Goal: Transaction & Acquisition: Book appointment/travel/reservation

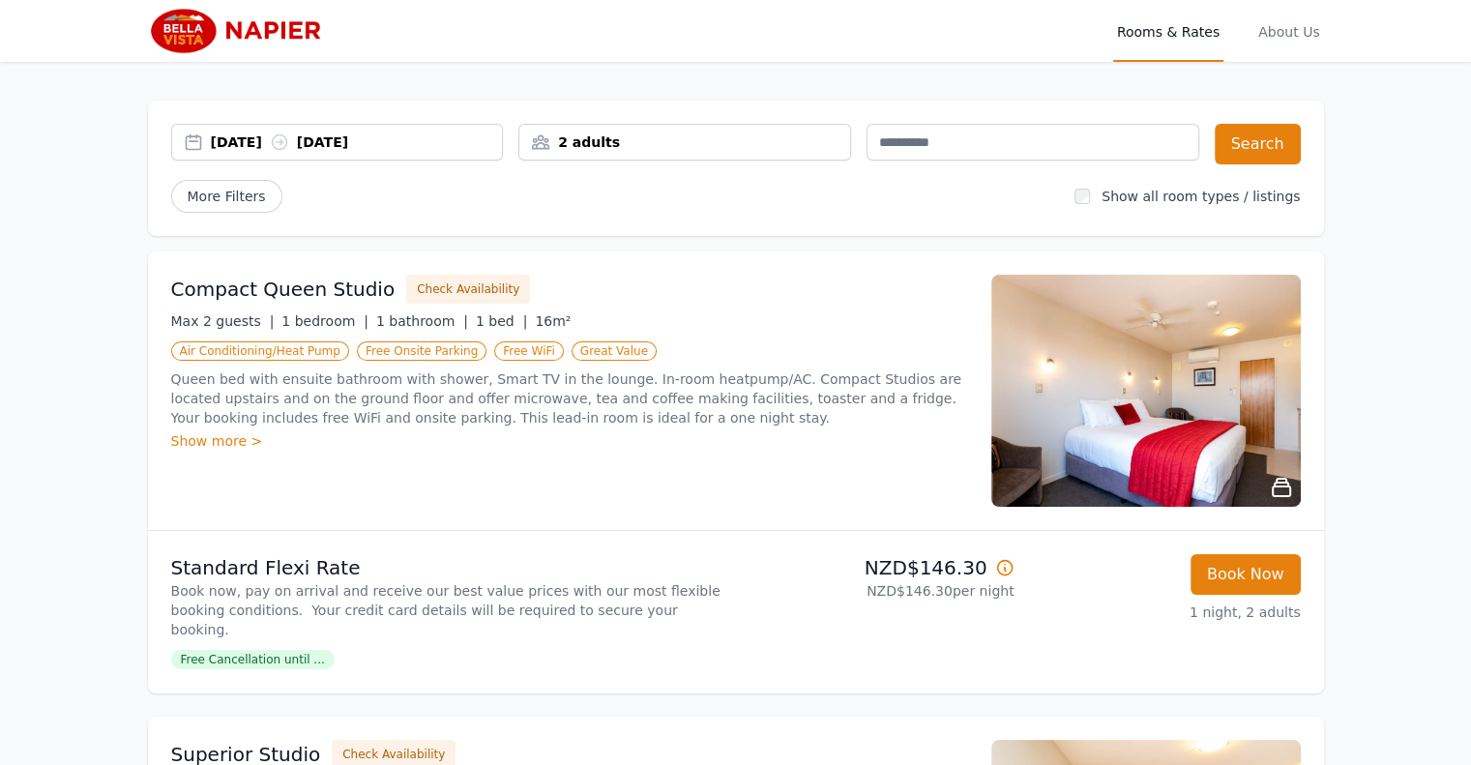
click at [251, 134] on div "[DATE] [DATE]" at bounding box center [357, 142] width 292 height 19
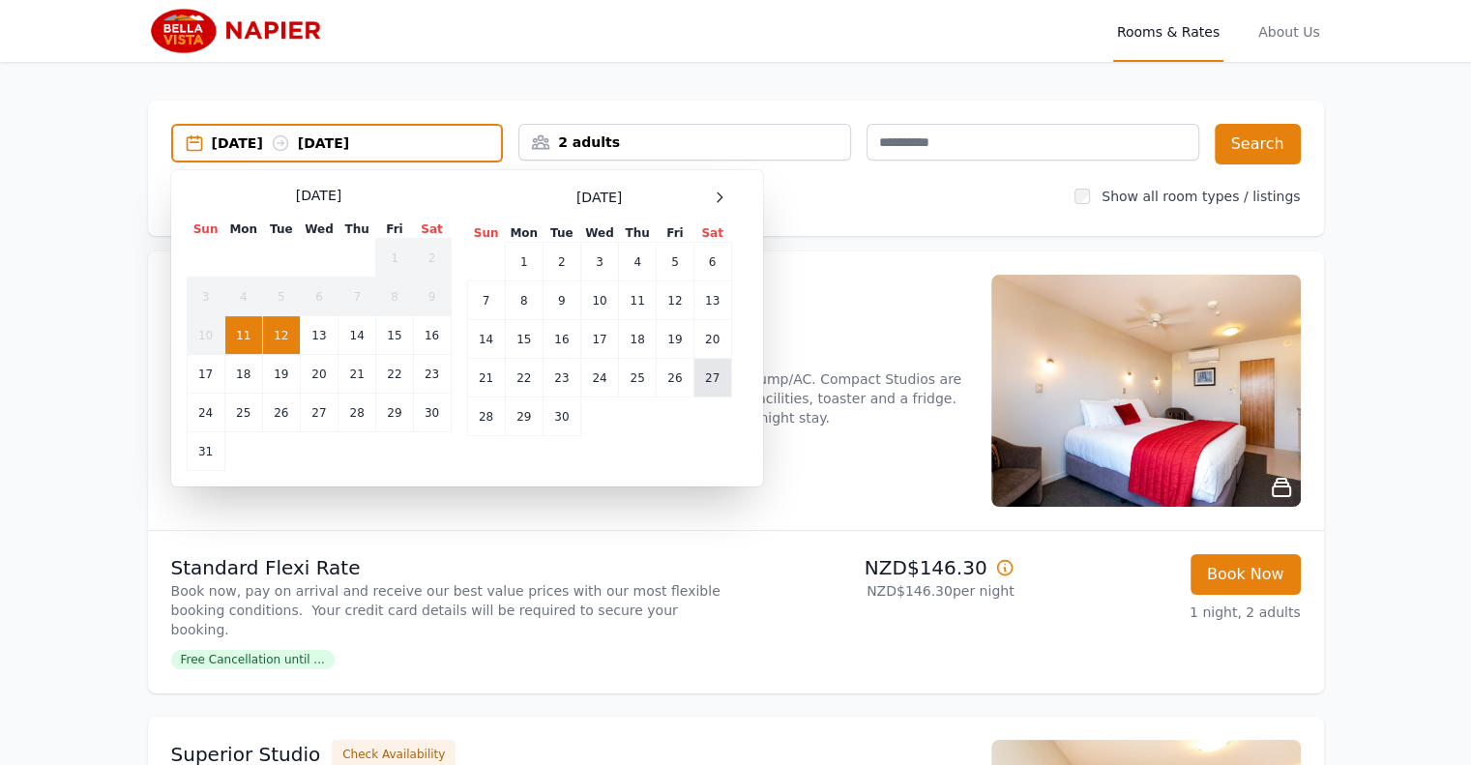
click at [708, 369] on td "27" at bounding box center [712, 378] width 38 height 39
click at [529, 417] on td "29" at bounding box center [524, 417] width 38 height 39
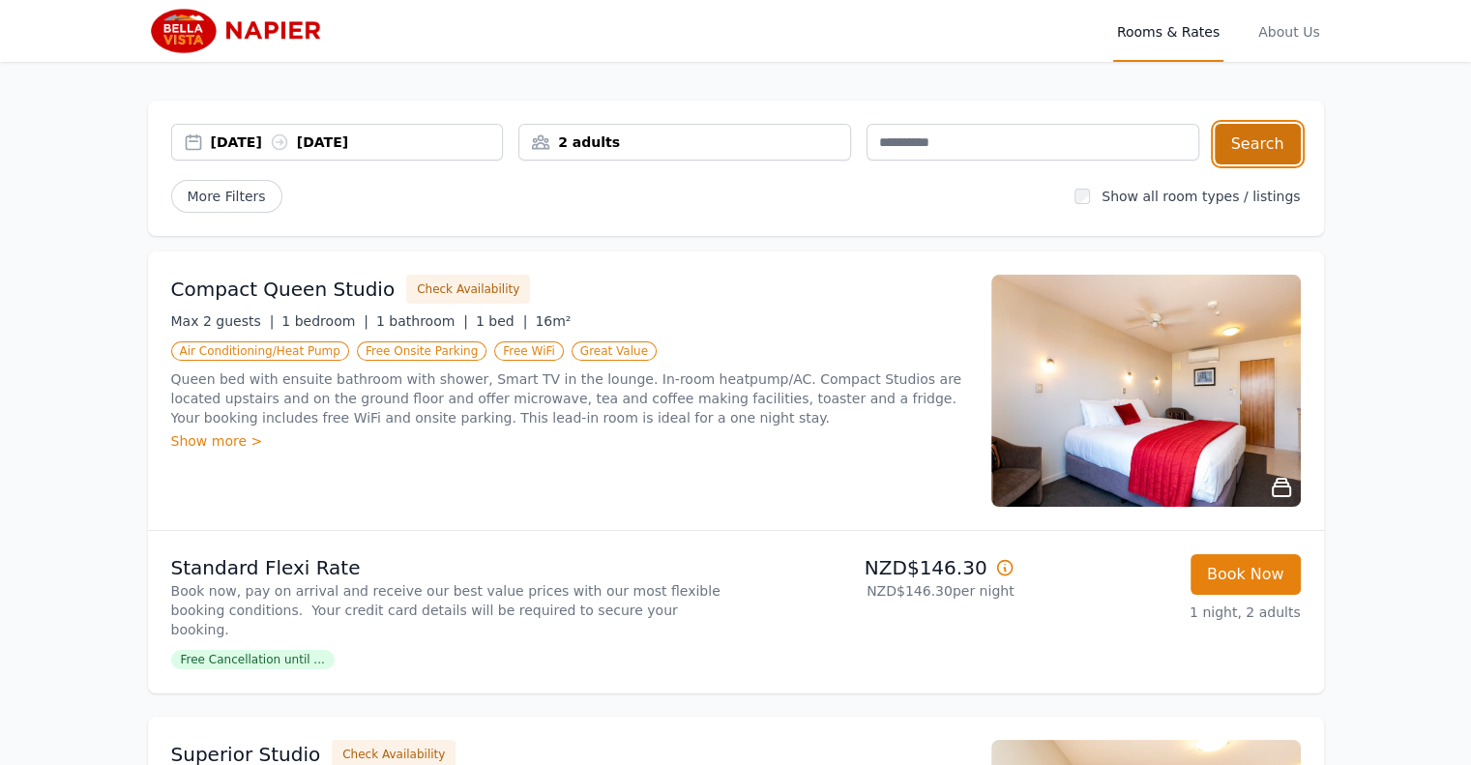
click at [1257, 140] on button "Search" at bounding box center [1258, 144] width 86 height 41
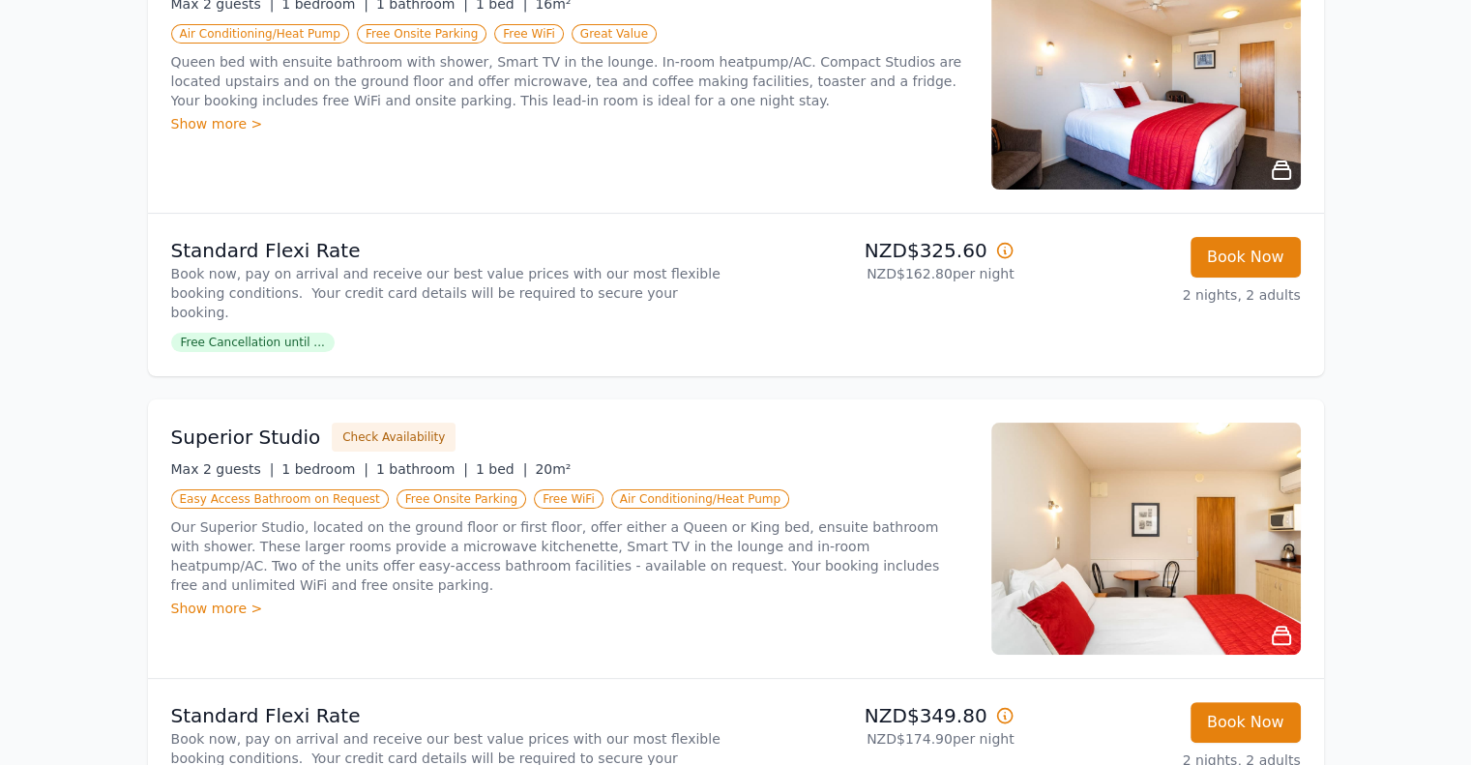
scroll to position [193, 0]
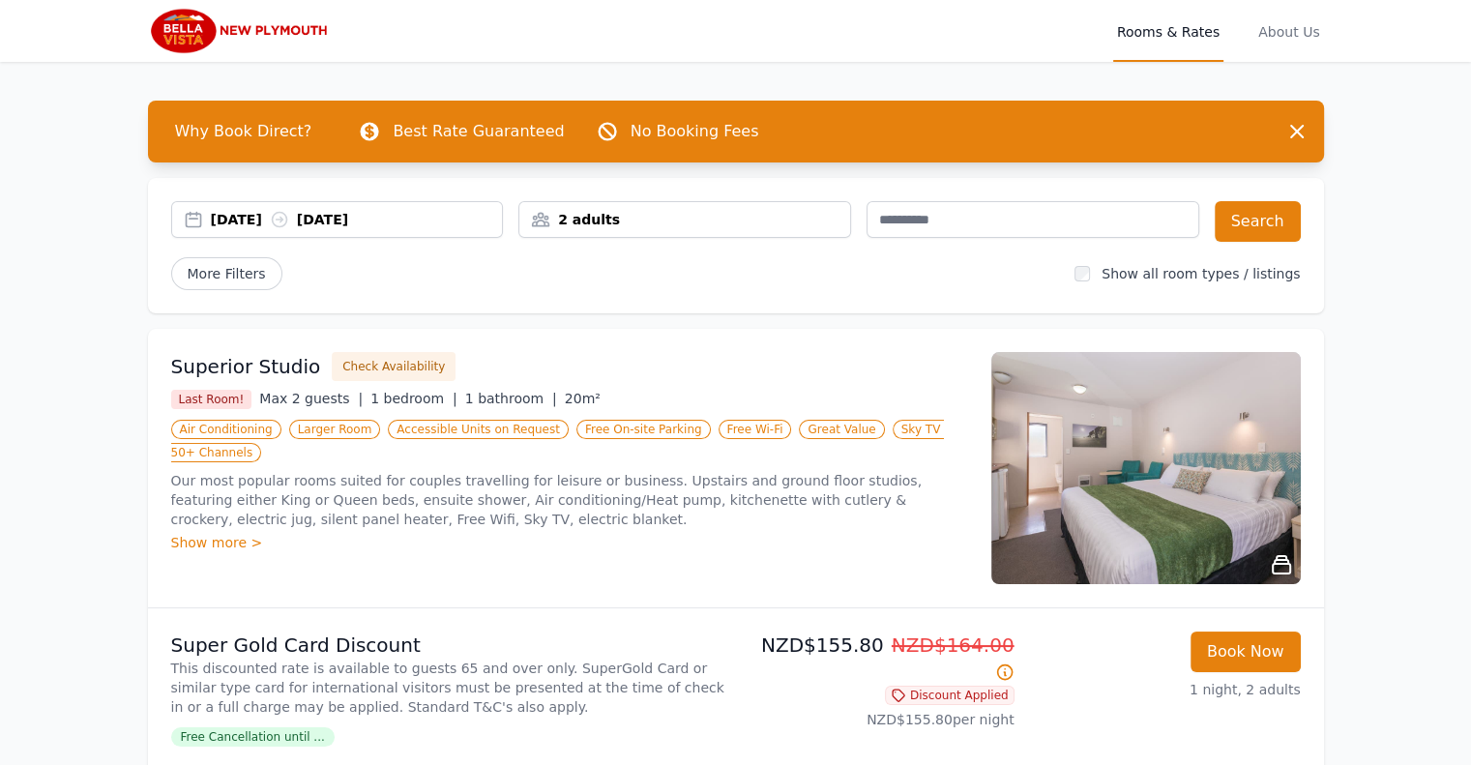
click at [257, 220] on div "[DATE] [DATE]" at bounding box center [357, 219] width 292 height 19
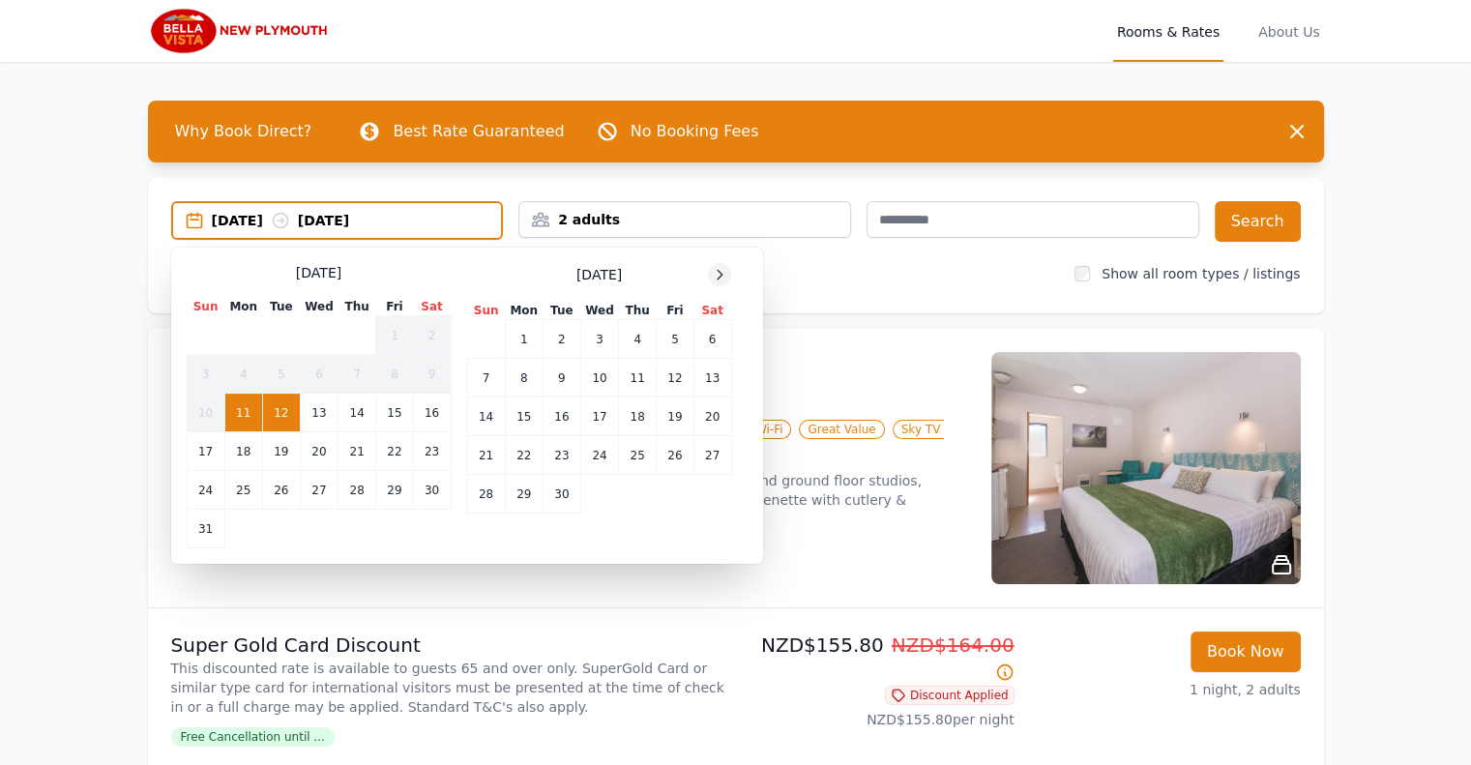
click at [715, 274] on icon at bounding box center [719, 274] width 15 height 15
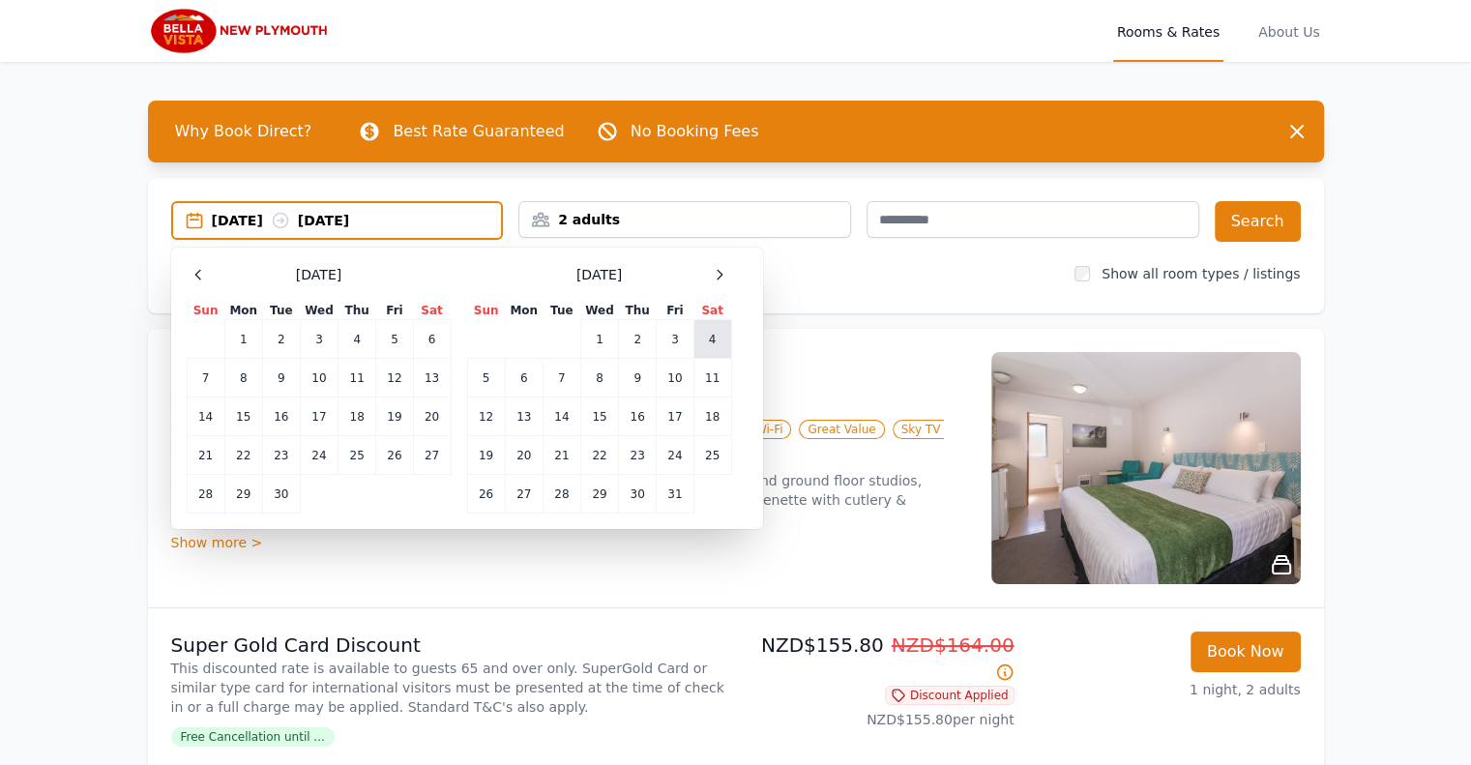
click at [721, 336] on td "4" at bounding box center [712, 339] width 38 height 39
click at [493, 380] on td "5" at bounding box center [486, 378] width 38 height 39
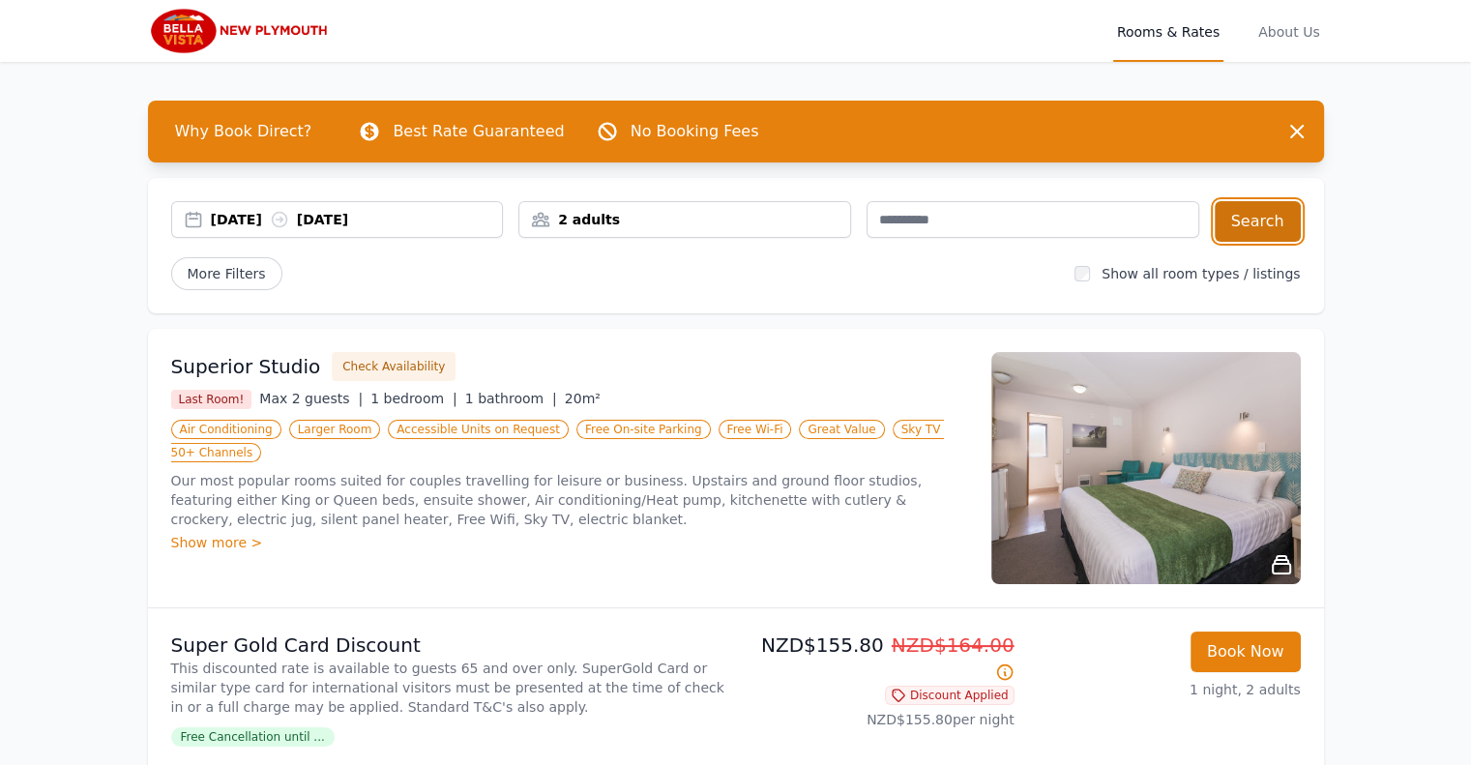
click at [1252, 227] on button "Search" at bounding box center [1258, 221] width 86 height 41
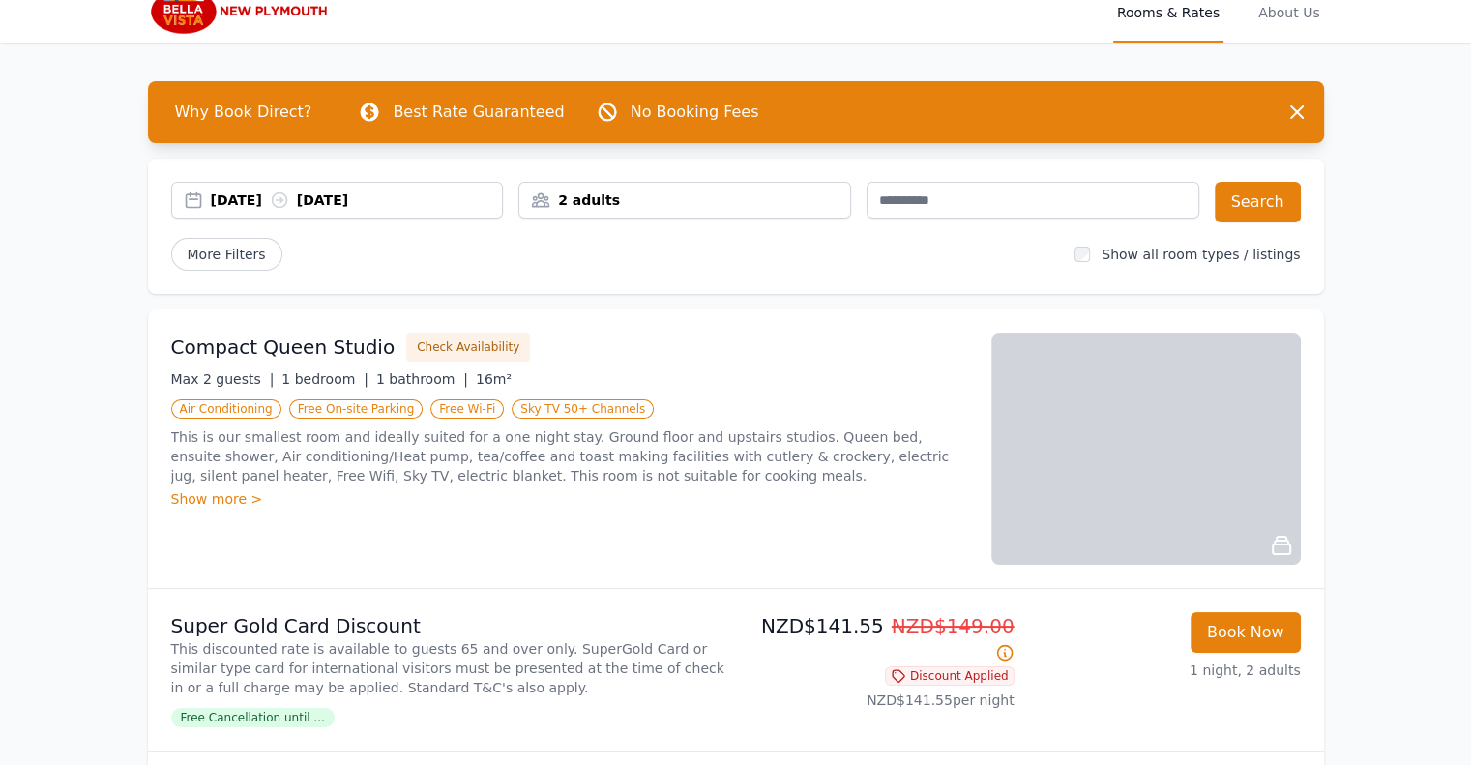
scroll to position [4, 0]
